Goal: Information Seeking & Learning: Learn about a topic

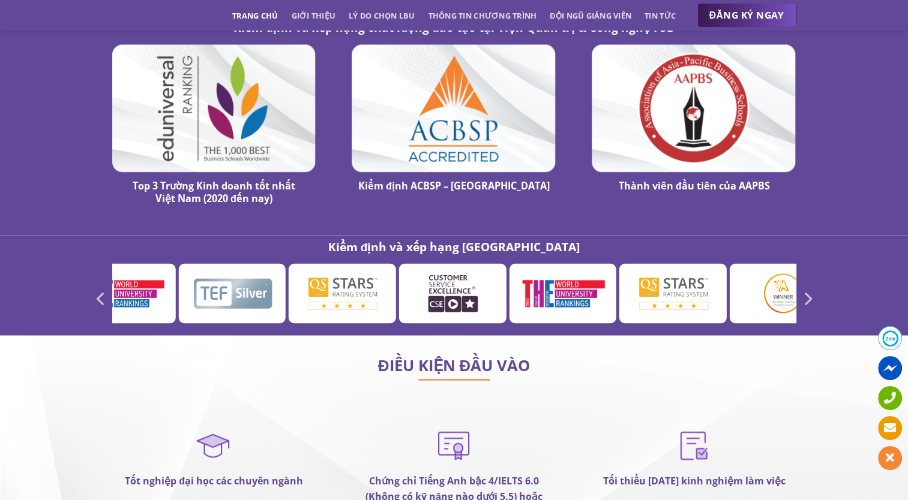
scroll to position [6898, 0]
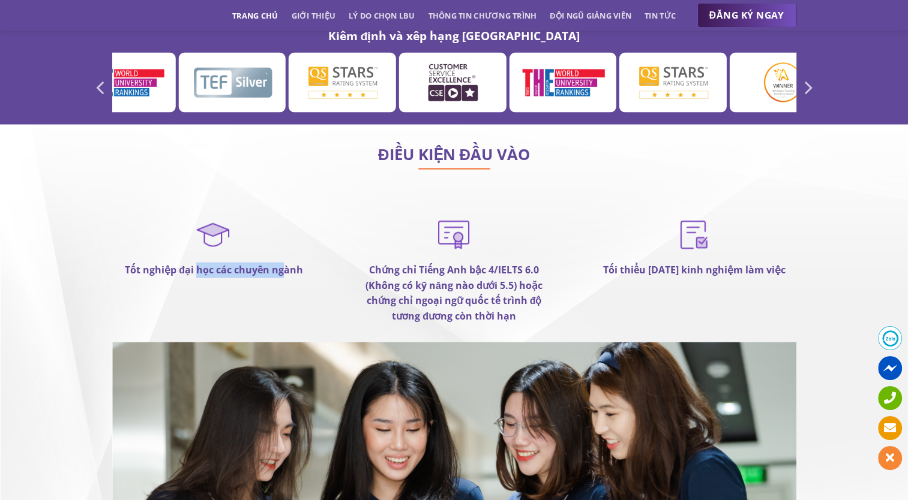
drag, startPoint x: 197, startPoint y: 227, endPoint x: 281, endPoint y: 239, distance: 84.2
click at [281, 239] on div "Tốt nghiệp đại học các chuyên ngành" at bounding box center [214, 278] width 240 height 127
drag, startPoint x: 281, startPoint y: 239, endPoint x: 377, endPoint y: 245, distance: 96.8
click at [377, 263] on strong "Chứng chỉ Tiếng Anh bậc 4/IELTS 6.0 (Không có kỹ năng nào dưới 5.5) hoặc chứng …" at bounding box center [453, 292] width 177 height 59
drag, startPoint x: 377, startPoint y: 245, endPoint x: 355, endPoint y: 222, distance: 32.7
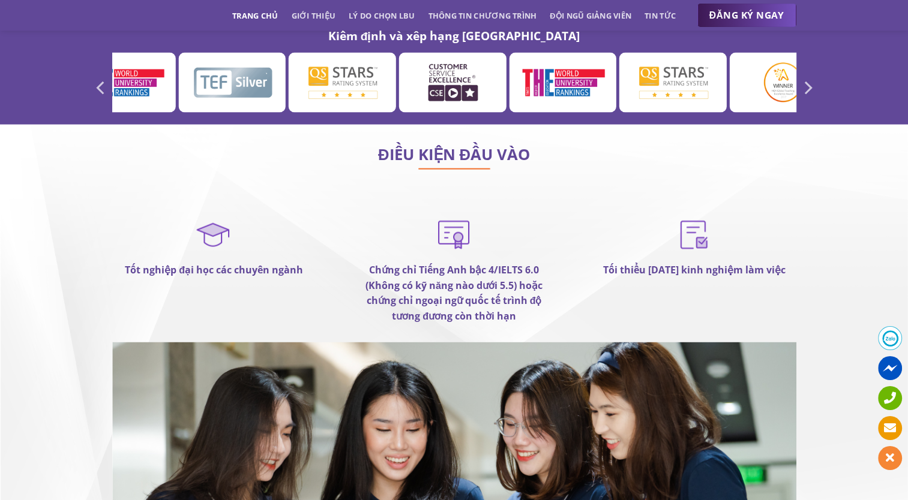
click at [355, 263] on p "Chứng chỉ Tiếng Anh bậc 4/IELTS 6.0 (Không có kỹ năng nào dưới 5.5) hoặc chứng …" at bounding box center [454, 293] width 204 height 61
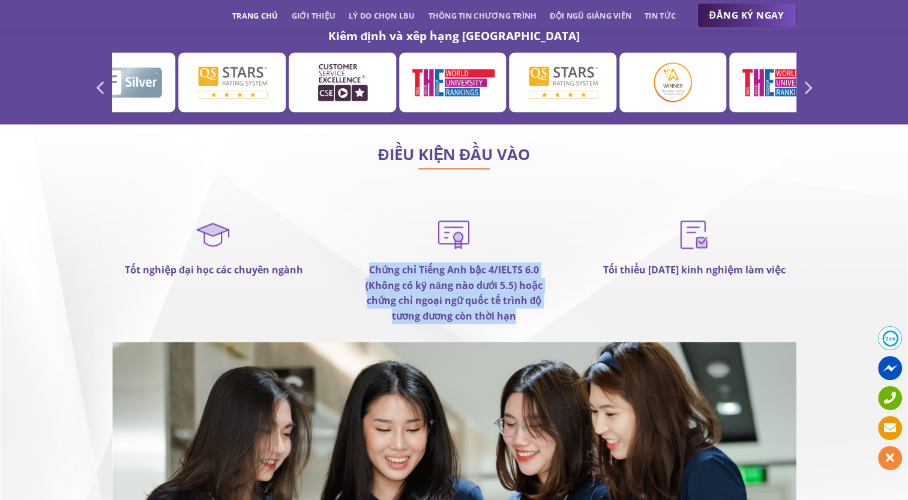
drag, startPoint x: 369, startPoint y: 224, endPoint x: 521, endPoint y: 271, distance: 158.8
click at [521, 271] on p "Chứng chỉ Tiếng Anh bậc 4/IELTS 6.0 (Không có kỹ năng nào dưới 5.5) hoặc chứng …" at bounding box center [454, 293] width 204 height 61
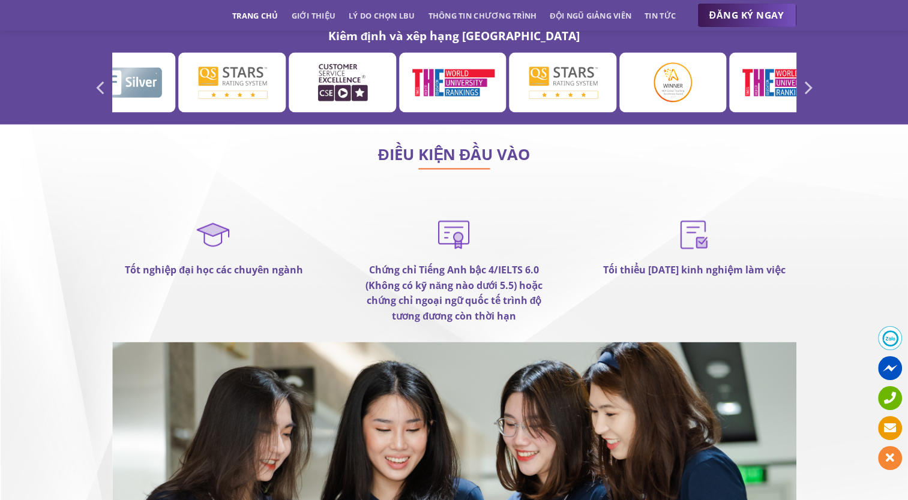
drag, startPoint x: 521, startPoint y: 271, endPoint x: 662, endPoint y: 263, distance: 141.8
click at [662, 263] on div "Tối thiểu [DATE] kinh nghiệm làm việc" at bounding box center [693, 278] width 240 height 127
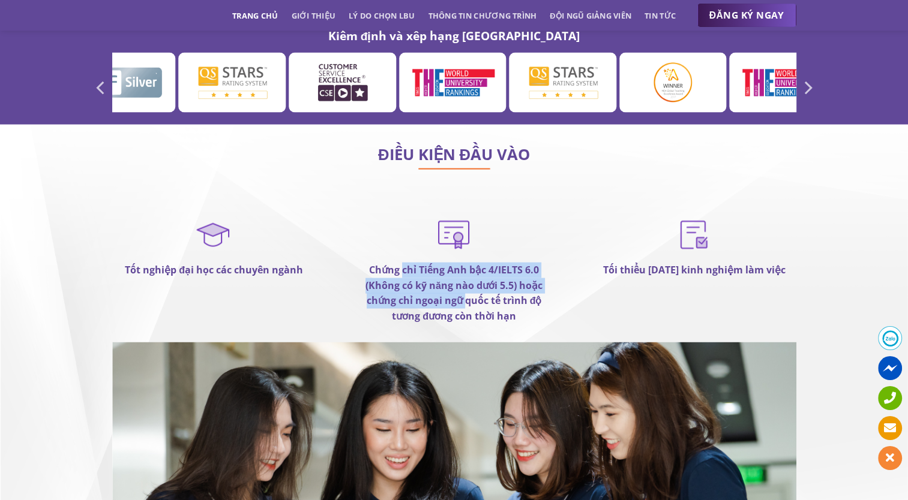
drag, startPoint x: 460, startPoint y: 256, endPoint x: 468, endPoint y: 258, distance: 8.7
click at [468, 263] on strong "Chứng chỉ Tiếng Anh bậc 4/IELTS 6.0 (Không có kỹ năng nào dưới 5.5) hoặc chứng …" at bounding box center [453, 292] width 177 height 59
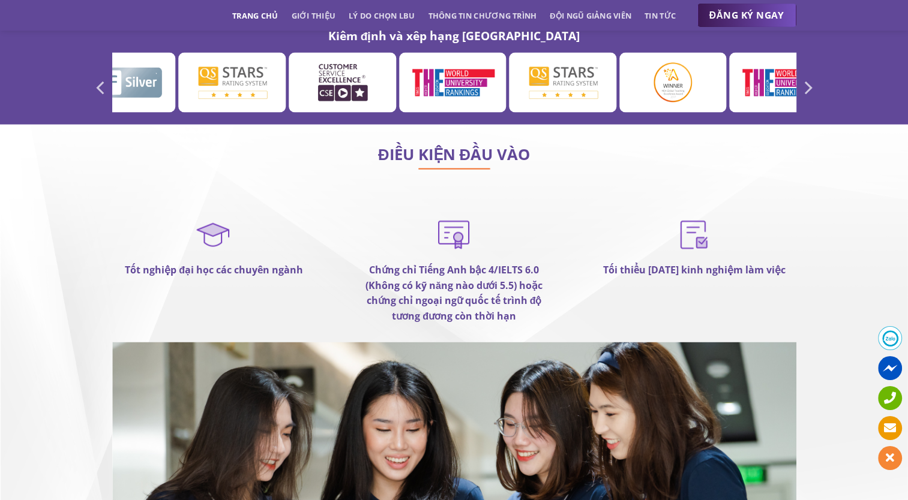
drag, startPoint x: 468, startPoint y: 258, endPoint x: 471, endPoint y: 276, distance: 18.2
click at [471, 276] on strong "Chứng chỉ Tiếng Anh bậc 4/IELTS 6.0 (Không có kỹ năng nào dưới 5.5) hoặc chứng …" at bounding box center [453, 292] width 177 height 59
click at [639, 263] on strong "Tối thiểu [DATE] kinh nghiệm làm việc" at bounding box center [693, 269] width 182 height 13
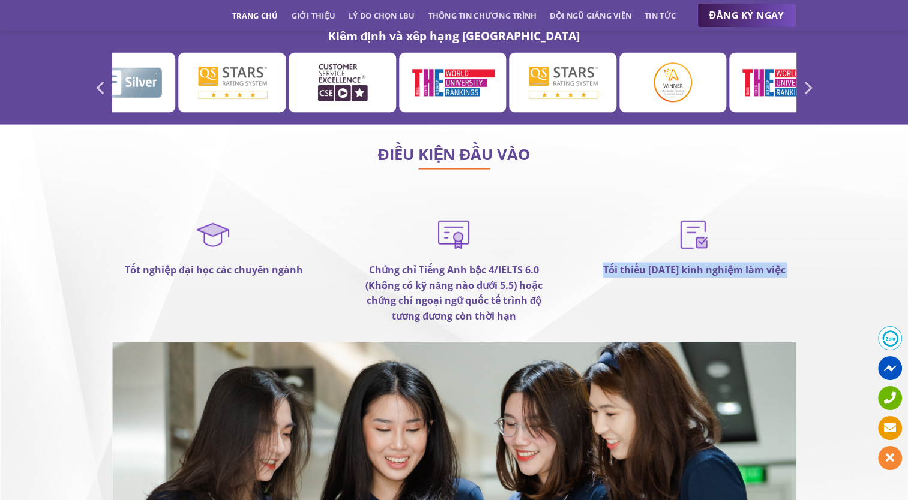
drag, startPoint x: 639, startPoint y: 227, endPoint x: 581, endPoint y: 274, distance: 74.7
click at [581, 274] on div "Tối thiểu [DATE] kinh nghiệm làm việc" at bounding box center [693, 278] width 240 height 127
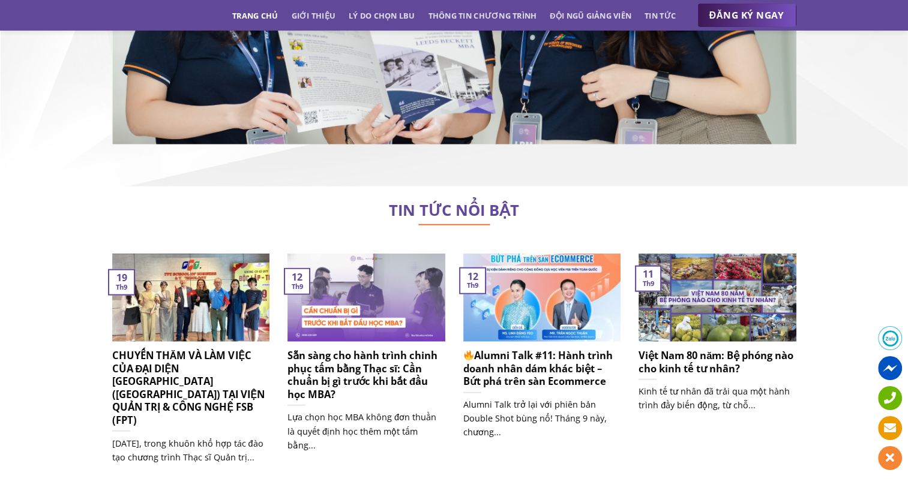
scroll to position [7498, 0]
